Goal: Transaction & Acquisition: Purchase product/service

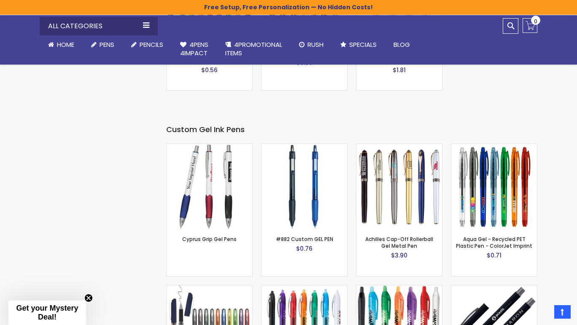
scroll to position [1274, 0]
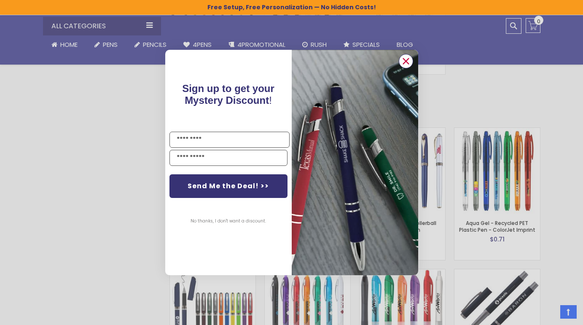
click at [405, 59] on circle "Close dialog" at bounding box center [405, 61] width 13 height 13
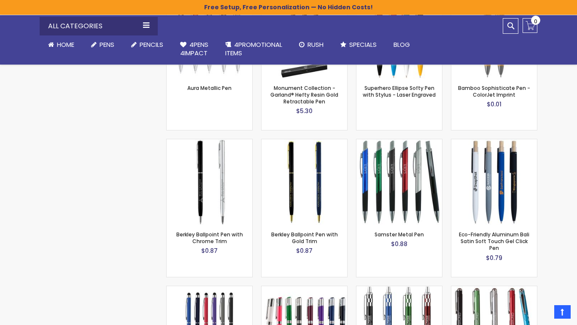
scroll to position [2371, 0]
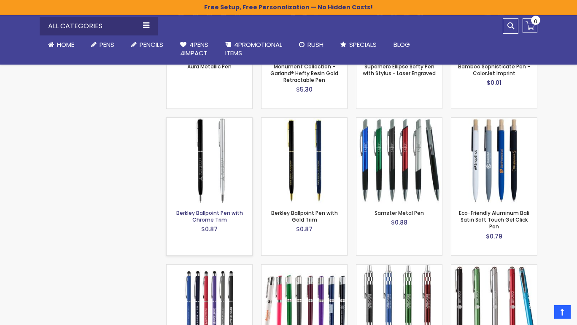
click at [220, 209] on link "Berkley Ballpoint Pen with Chrome Trim" at bounding box center [209, 216] width 67 height 14
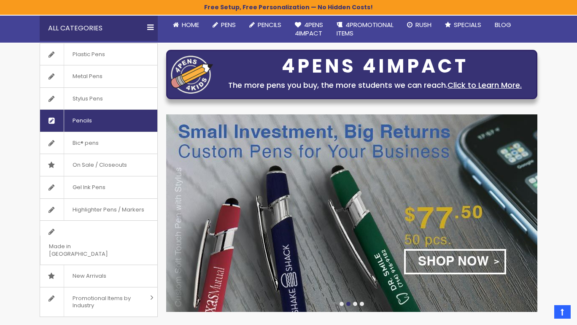
scroll to position [92, 0]
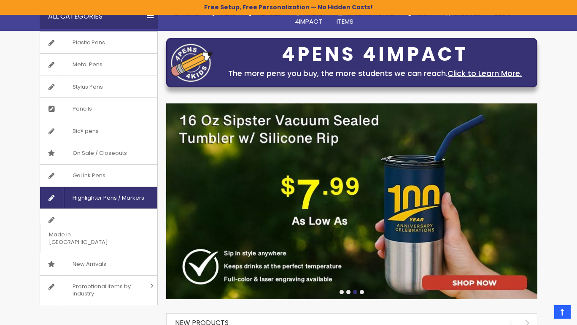
click at [122, 195] on span "Highlighter Pens / Markers" at bounding box center [108, 198] width 89 height 22
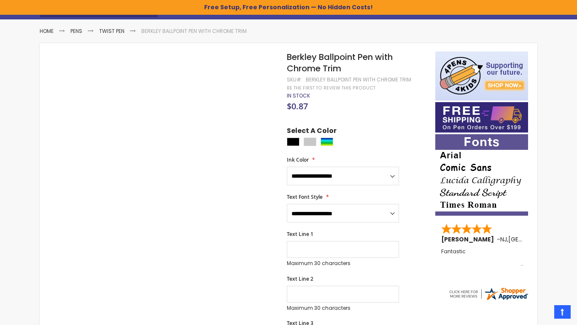
scroll to position [103, 0]
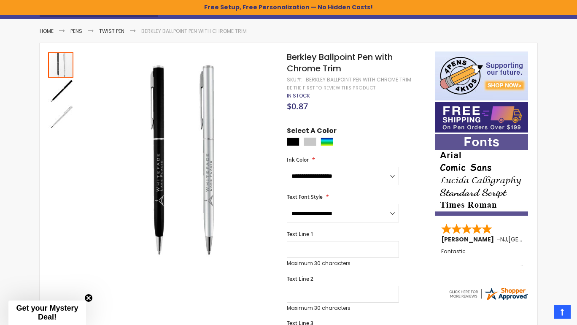
click at [310, 147] on div at bounding box center [359, 143] width 144 height 11
click at [310, 143] on div "Silver" at bounding box center [310, 142] width 13 height 8
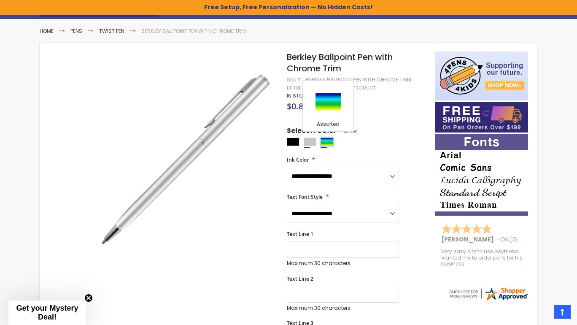
click at [327, 143] on div "Assorted" at bounding box center [327, 142] width 13 height 8
type input "****"
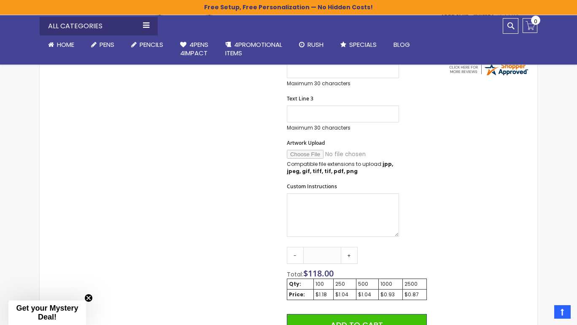
scroll to position [327, 0]
click at [347, 258] on link "+" at bounding box center [349, 255] width 17 height 17
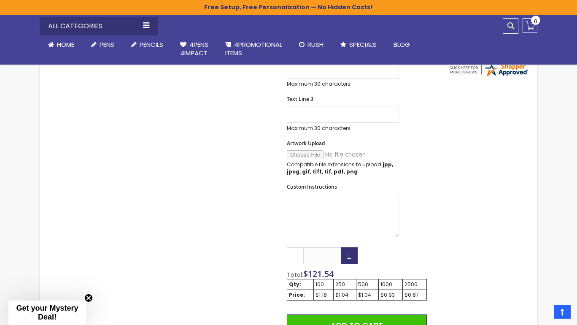
click at [347, 258] on link "+" at bounding box center [349, 255] width 17 height 17
drag, startPoint x: 332, startPoint y: 254, endPoint x: 291, endPoint y: 254, distance: 41.8
click at [303, 254] on input "***" at bounding box center [322, 255] width 38 height 17
drag, startPoint x: 334, startPoint y: 253, endPoint x: 273, endPoint y: 253, distance: 61.2
click at [303, 253] on input "***" at bounding box center [322, 255] width 38 height 17
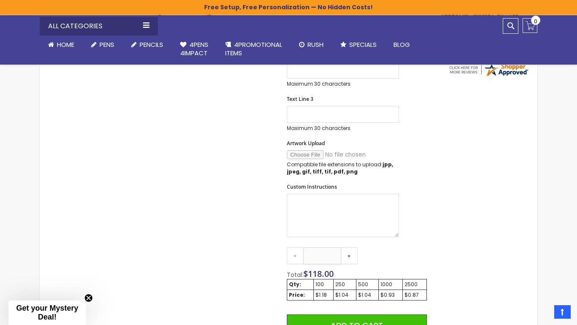
type input "*"
click at [399, 231] on textarea "Custom Instructions" at bounding box center [343, 215] width 112 height 43
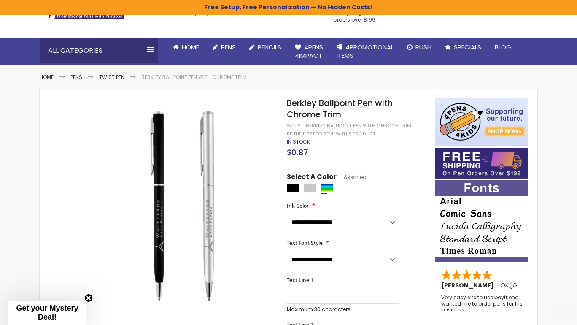
scroll to position [125, 0]
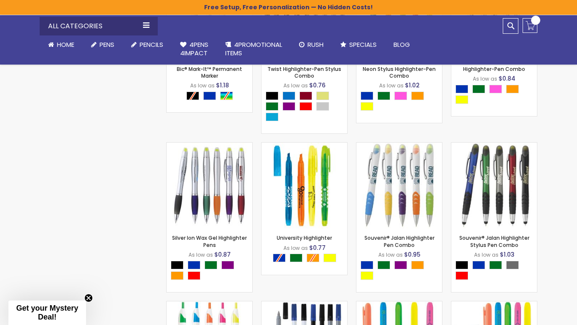
scroll to position [814, 0]
